Goal: Task Accomplishment & Management: Use online tool/utility

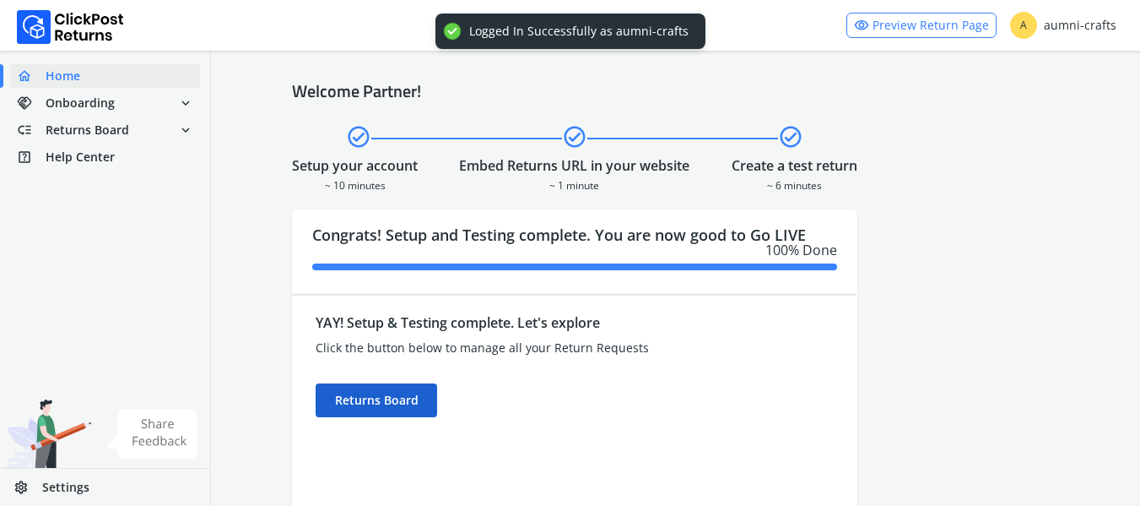
click at [378, 387] on div "Returns Board" at bounding box center [377, 400] width 122 height 34
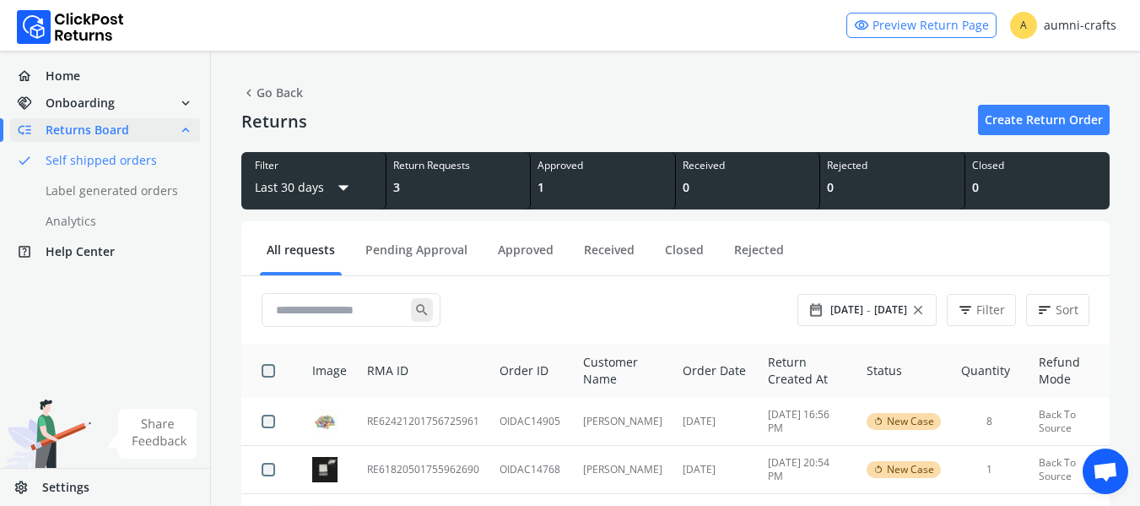
scroll to position [84, 0]
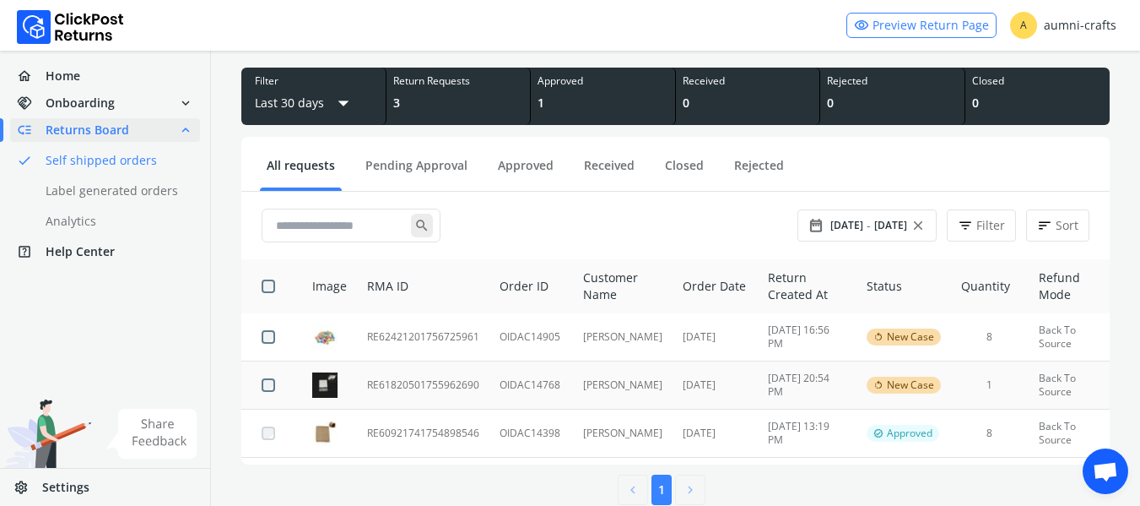
click at [403, 384] on td "RE61820501755962690" at bounding box center [423, 385] width 133 height 48
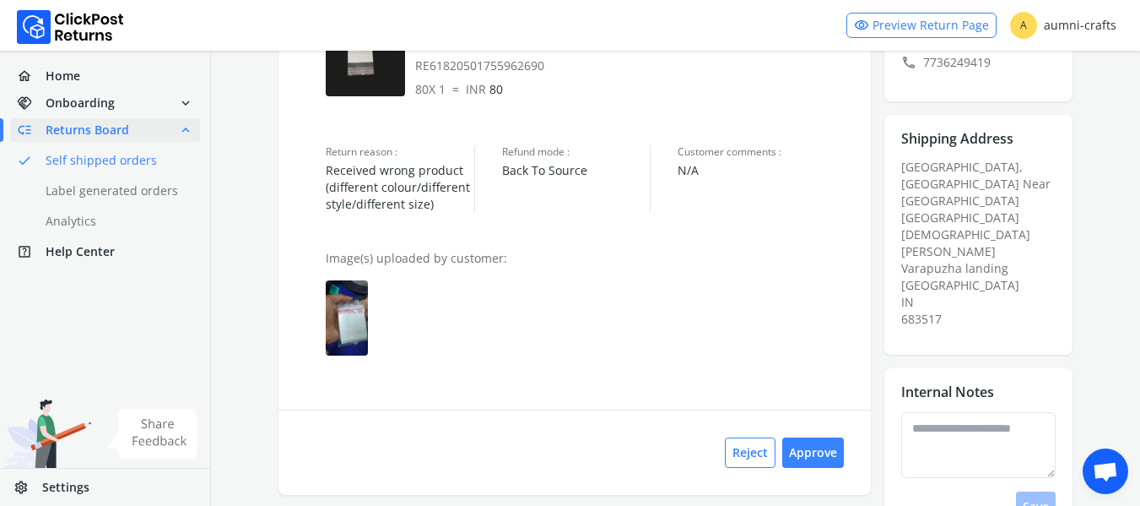
scroll to position [253, 0]
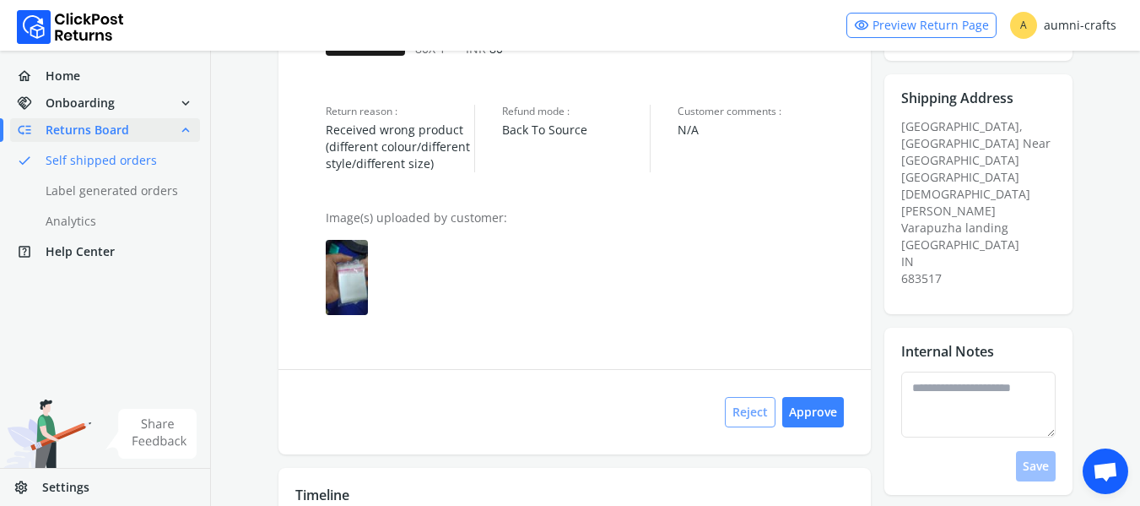
click at [749, 415] on button "Reject" at bounding box center [750, 412] width 51 height 30
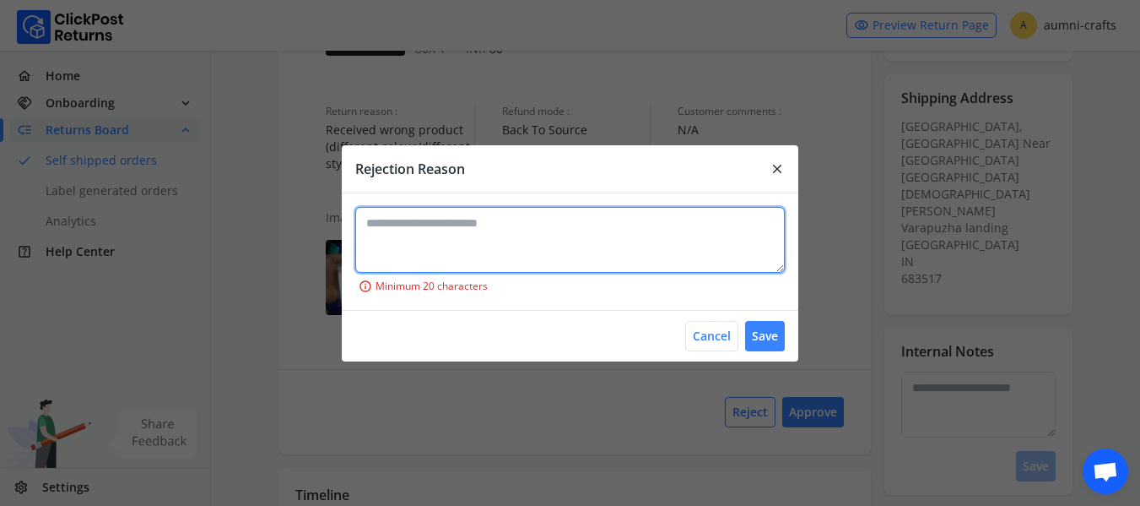
click at [431, 245] on textarea at bounding box center [569, 240] width 429 height 66
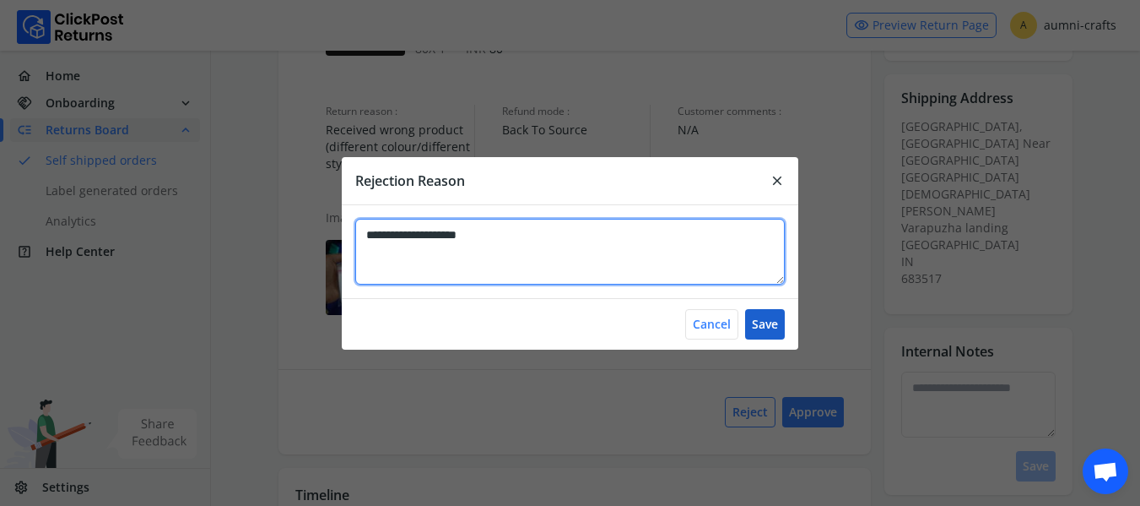
type textarea "**********"
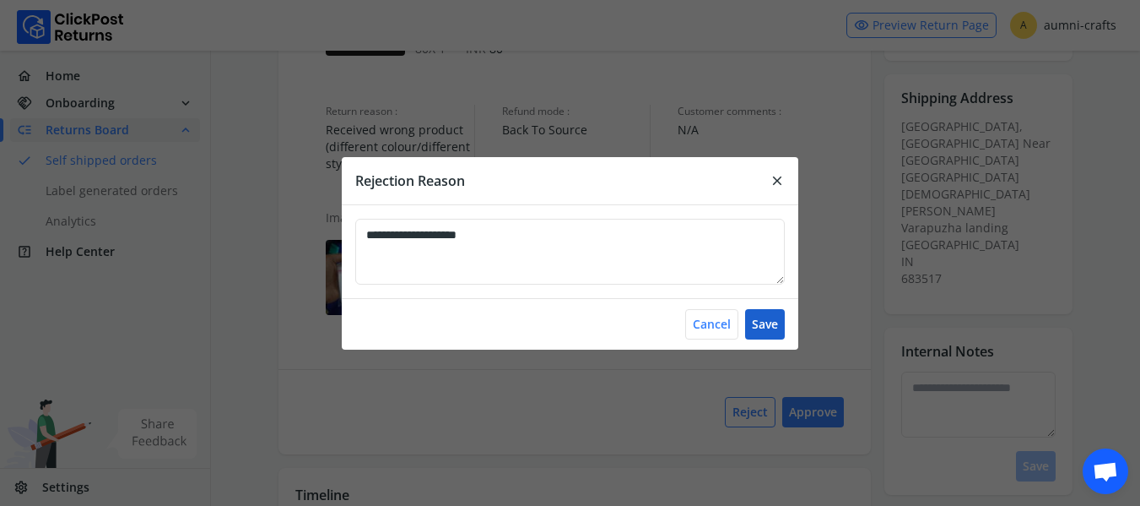
click at [760, 322] on button "Save" at bounding box center [765, 324] width 40 height 30
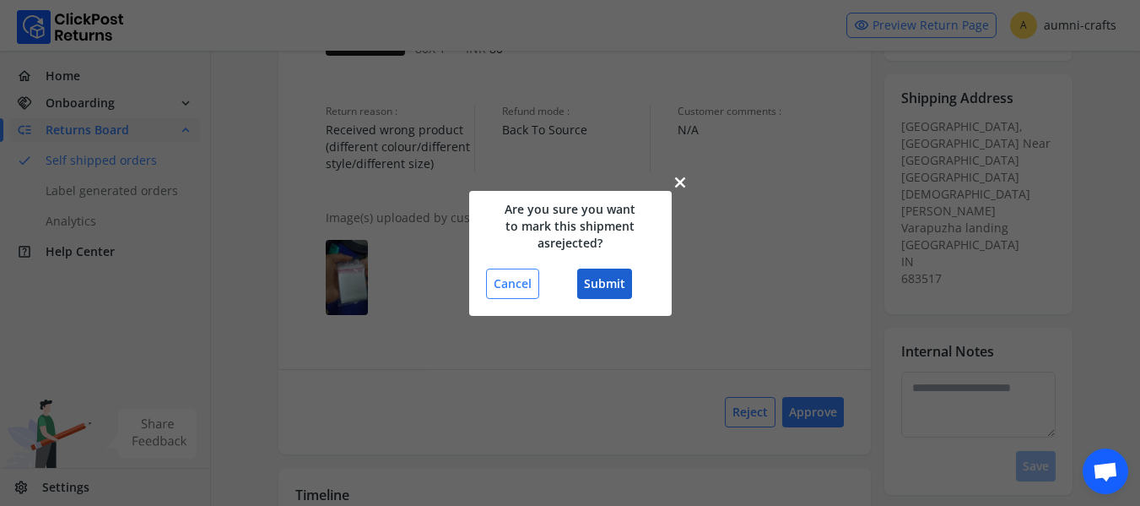
click at [588, 282] on button "Submit" at bounding box center [604, 283] width 55 height 30
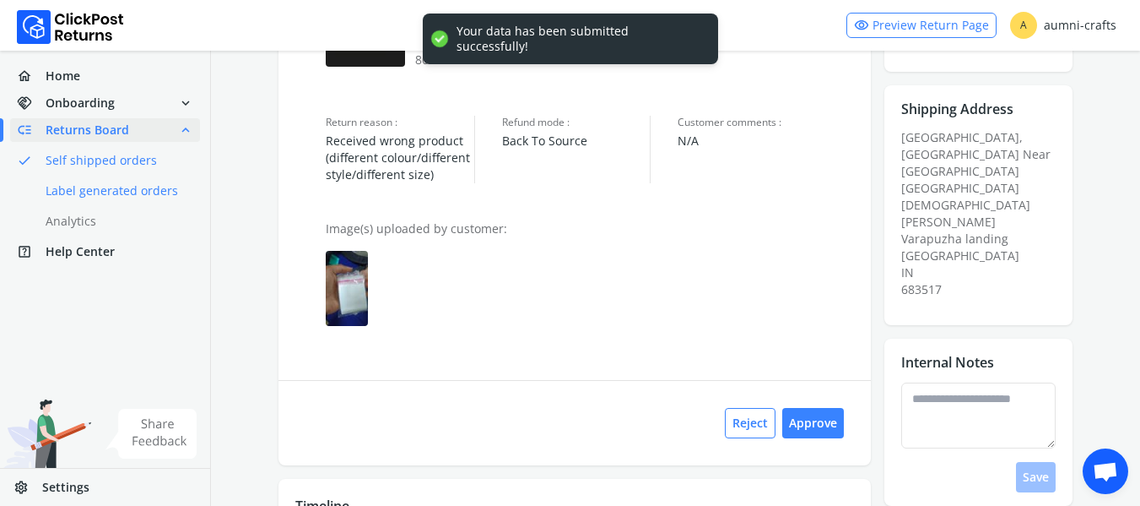
scroll to position [84, 0]
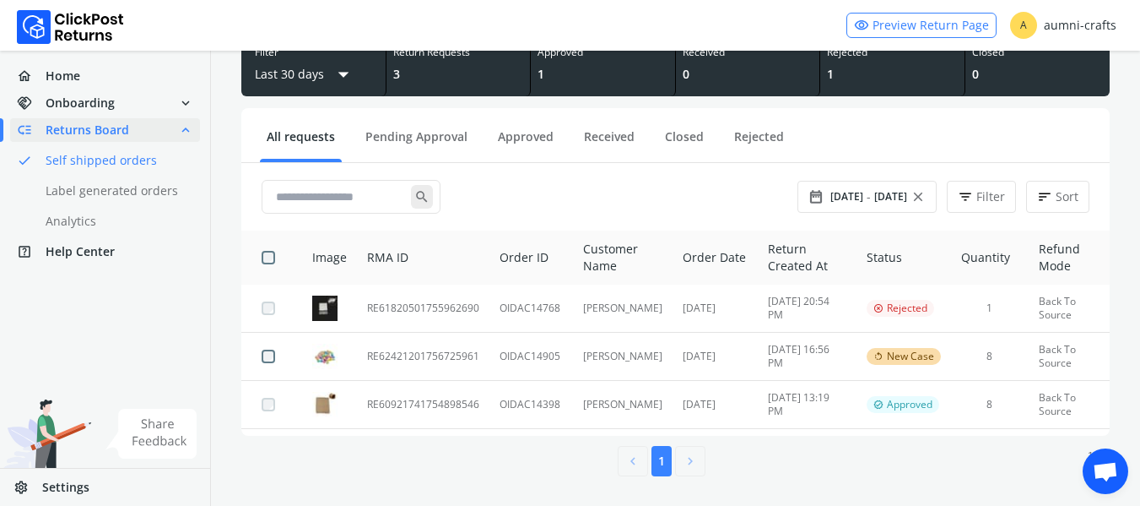
scroll to position [114, 0]
